Goal: Check status: Check status

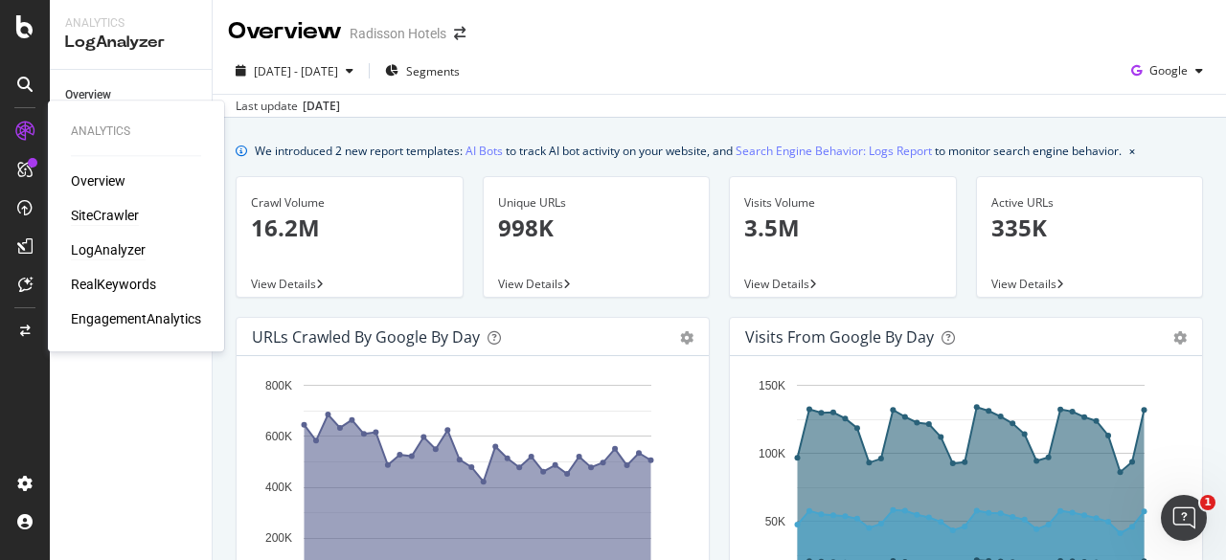
click at [99, 217] on div "SiteCrawler" at bounding box center [105, 215] width 68 height 19
